Goal: Check status

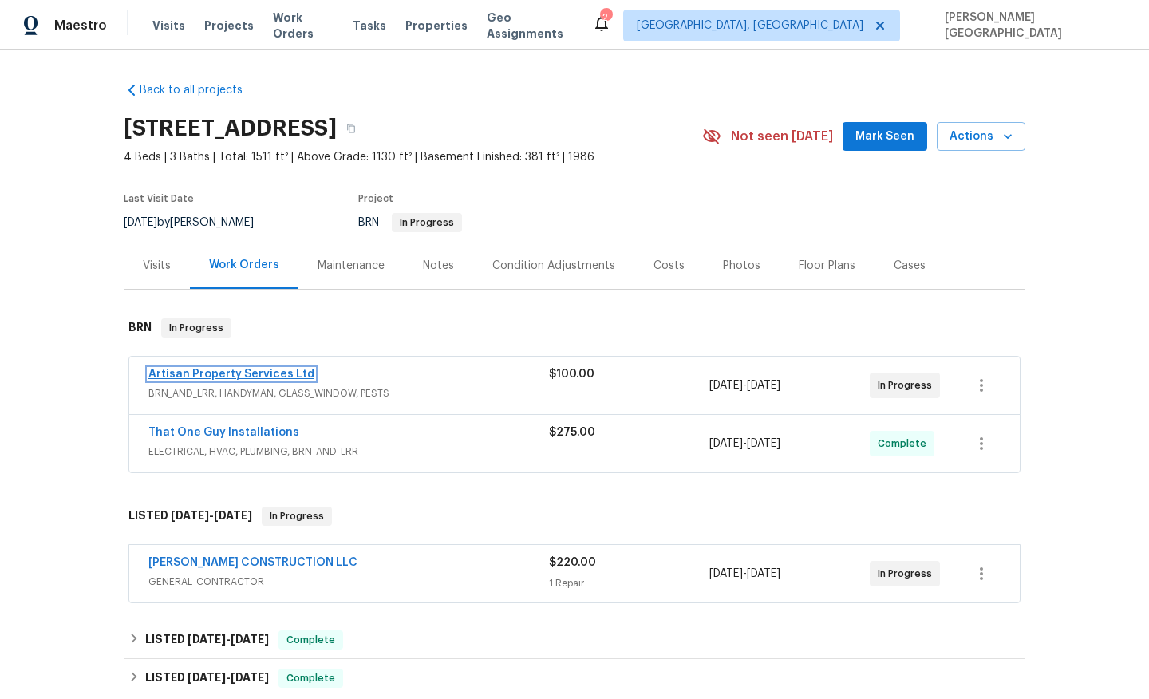
click at [209, 370] on link "Artisan Property Services Ltd" at bounding box center [231, 374] width 166 height 11
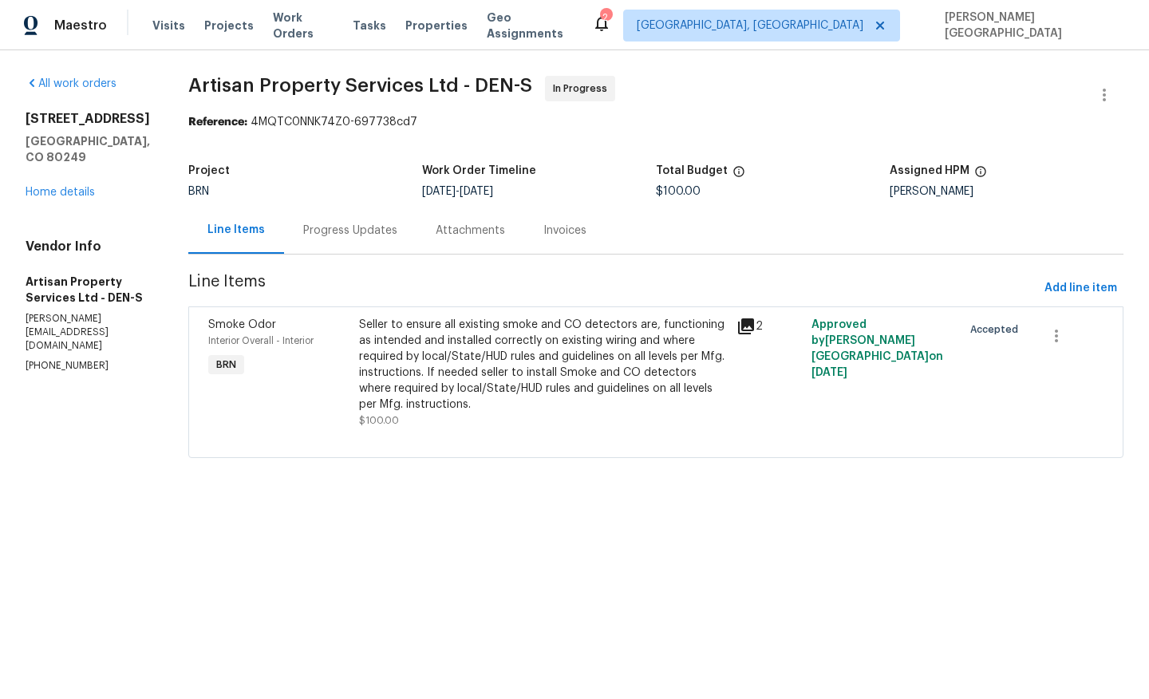
click at [318, 234] on div "Progress Updates" at bounding box center [350, 231] width 94 height 16
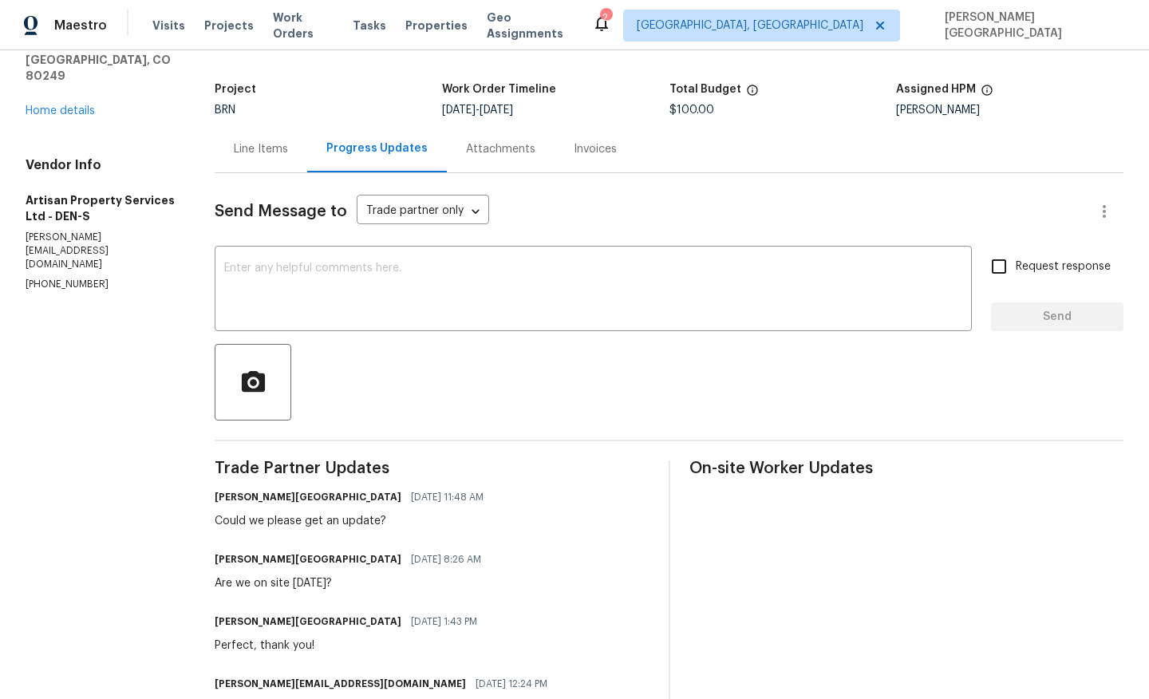
scroll to position [98, 0]
